Goal: Entertainment & Leisure: Consume media (video, audio)

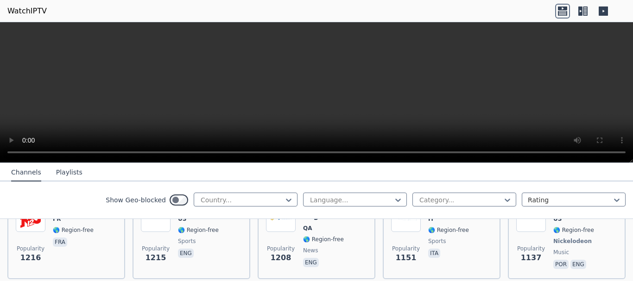
scroll to position [1251, 0]
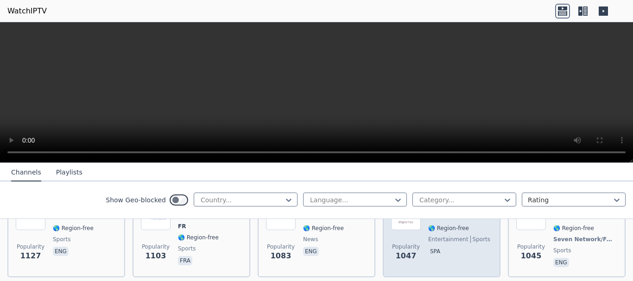
click at [430, 247] on p "spa" at bounding box center [435, 251] width 14 height 9
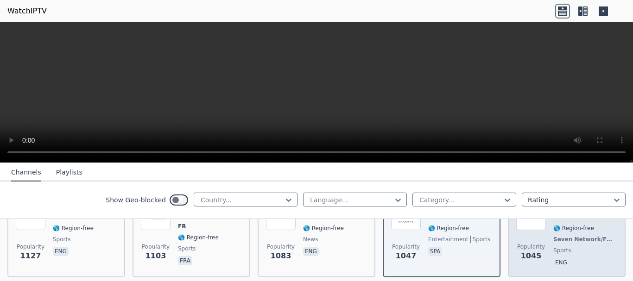
click at [544, 239] on div "Popularity 1045 [DOMAIN_NAME] AU 🌎 Region-free Seven Network/Foxtel sports eng" at bounding box center [566, 235] width 101 height 69
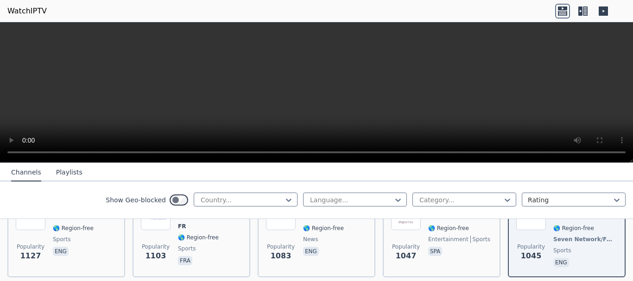
drag, startPoint x: 625, startPoint y: 201, endPoint x: 629, endPoint y: 220, distance: 19.0
click at [629, 220] on div "WatchIPTV - Free IPTV streams from across the world [DOMAIN_NAME] does not host…" at bounding box center [316, 222] width 633 height 119
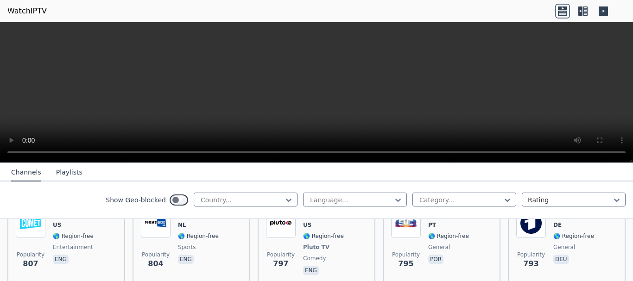
scroll to position [2195, 0]
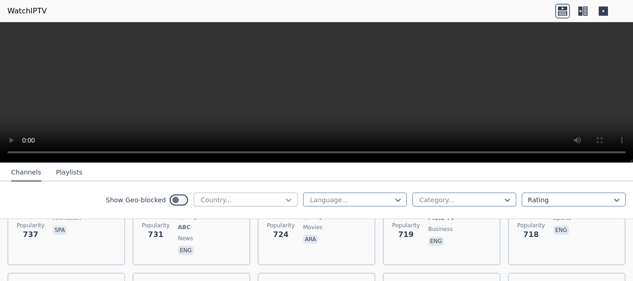
click at [284, 197] on icon at bounding box center [288, 199] width 9 height 9
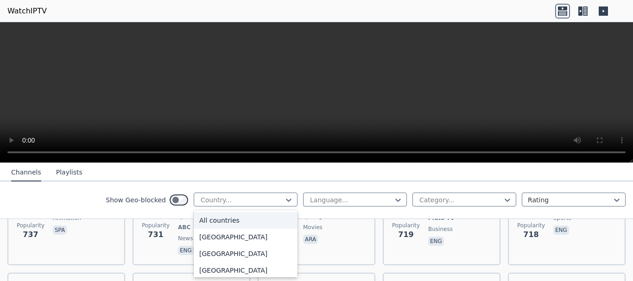
click at [240, 220] on div "All countries" at bounding box center [246, 220] width 104 height 17
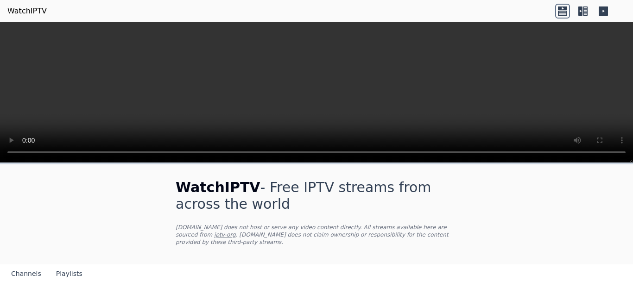
scroll to position [377, 0]
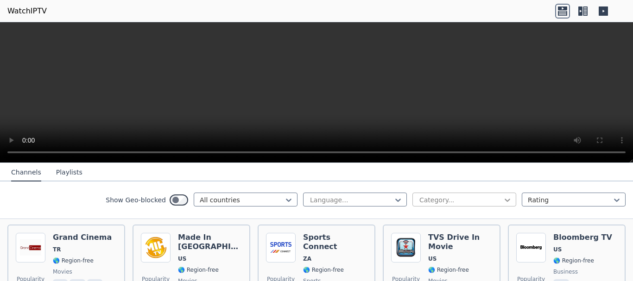
click at [503, 201] on icon at bounding box center [507, 199] width 9 height 9
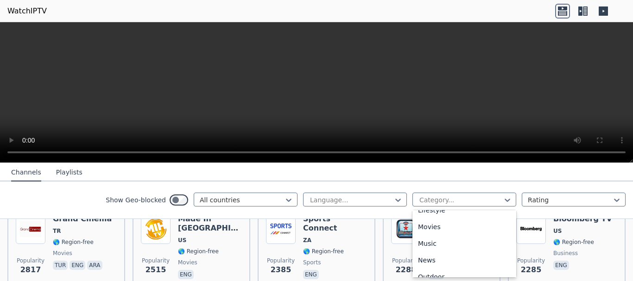
scroll to position [239, 0]
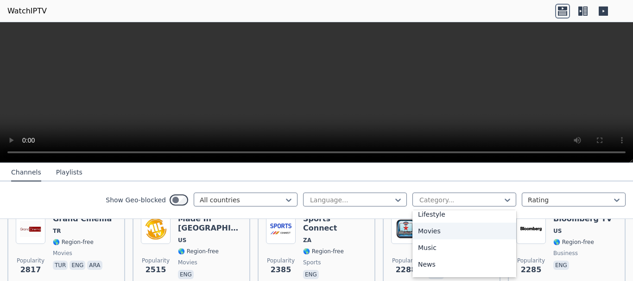
click at [424, 233] on div "Movies" at bounding box center [464, 231] width 104 height 17
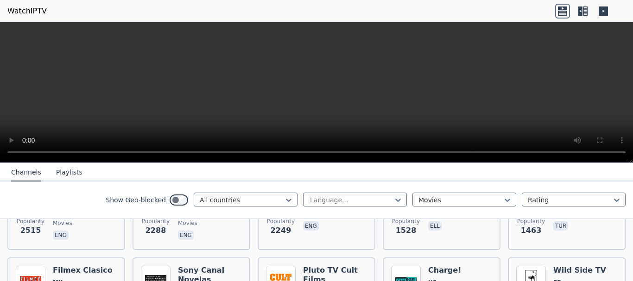
scroll to position [272, 0]
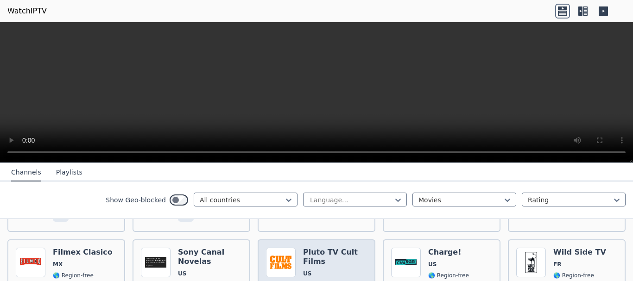
click at [325, 248] on h6 "Pluto TV Cult Films" at bounding box center [335, 257] width 64 height 19
click at [282, 255] on img at bounding box center [281, 263] width 30 height 30
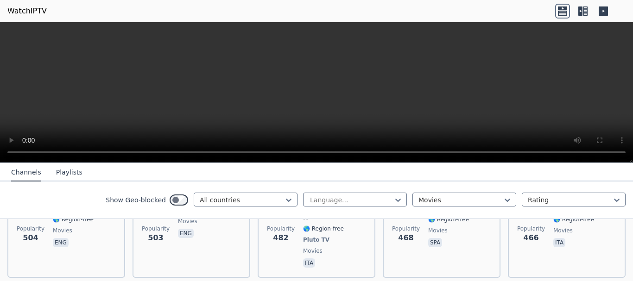
scroll to position [761, 0]
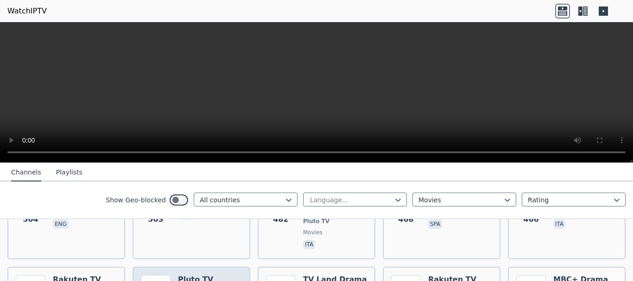
click at [211, 275] on h6 "Pluto TV Romance" at bounding box center [210, 284] width 64 height 19
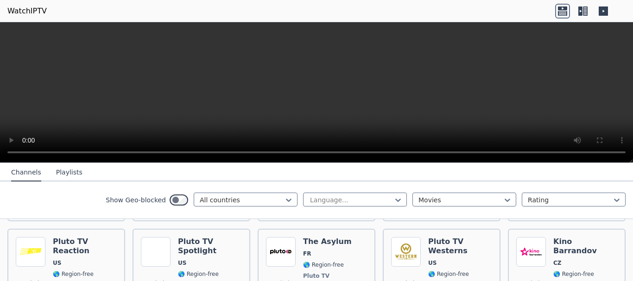
scroll to position [1976, 0]
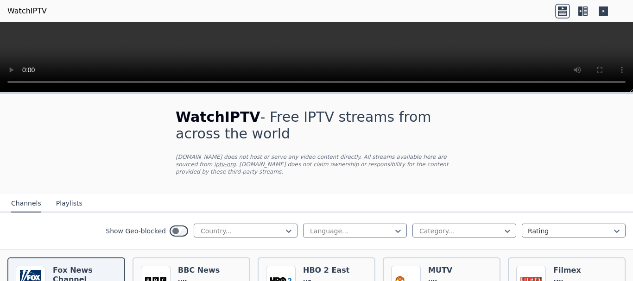
drag, startPoint x: 624, startPoint y: 100, endPoint x: 626, endPoint y: 108, distance: 8.0
click at [626, 108] on div "WatchIPTV - Free IPTV streams from across the world [DOMAIN_NAME] does not host…" at bounding box center [316, 187] width 633 height 189
